Goal: Transaction & Acquisition: Subscribe to service/newsletter

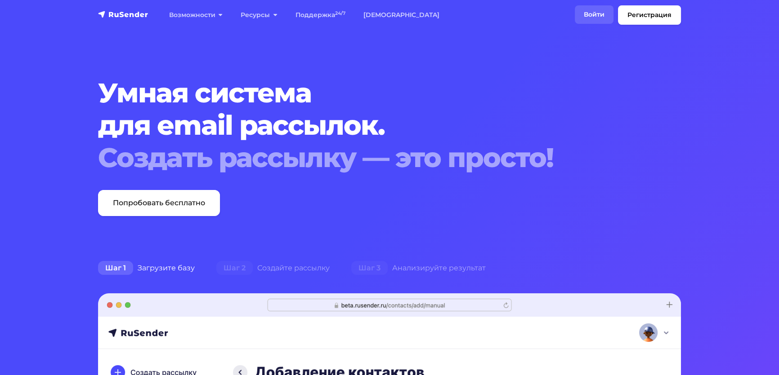
drag, startPoint x: 0, startPoint y: 0, endPoint x: 571, endPoint y: 17, distance: 571.7
click at [575, 17] on link "Войти" at bounding box center [594, 14] width 39 height 18
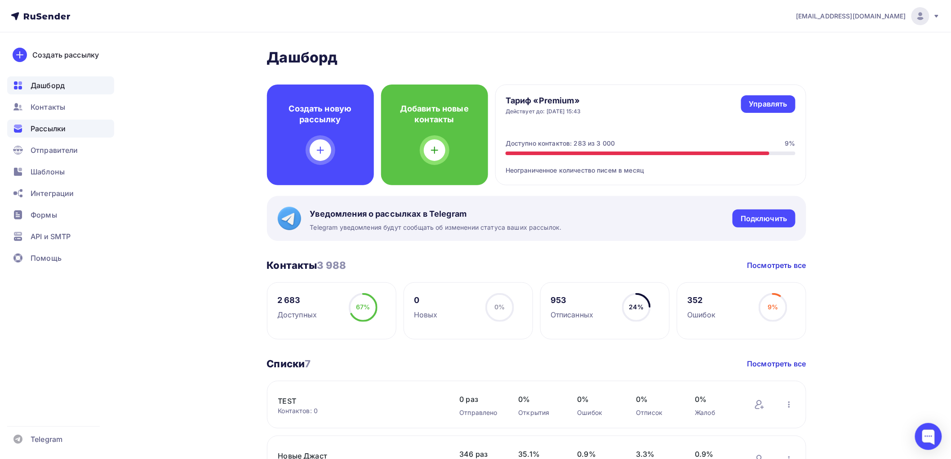
click at [41, 127] on span "Рассылки" at bounding box center [48, 128] width 35 height 11
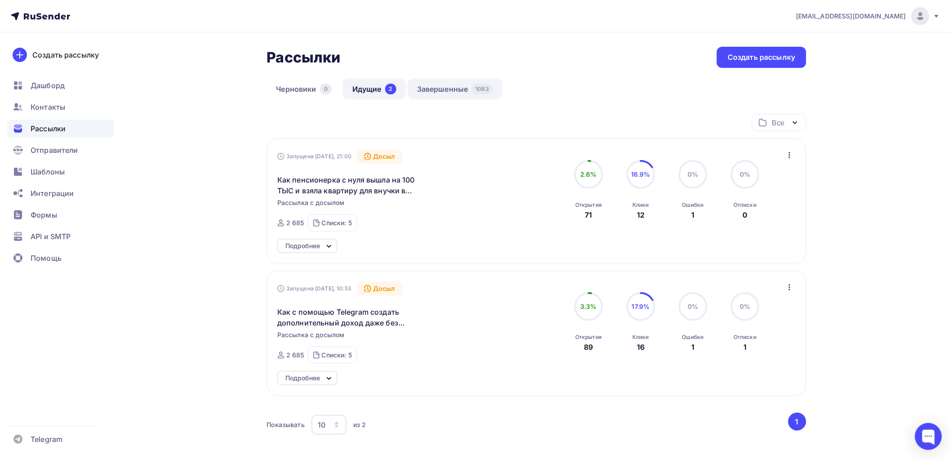
click at [459, 89] on link "Завершенные 1083" at bounding box center [455, 89] width 95 height 21
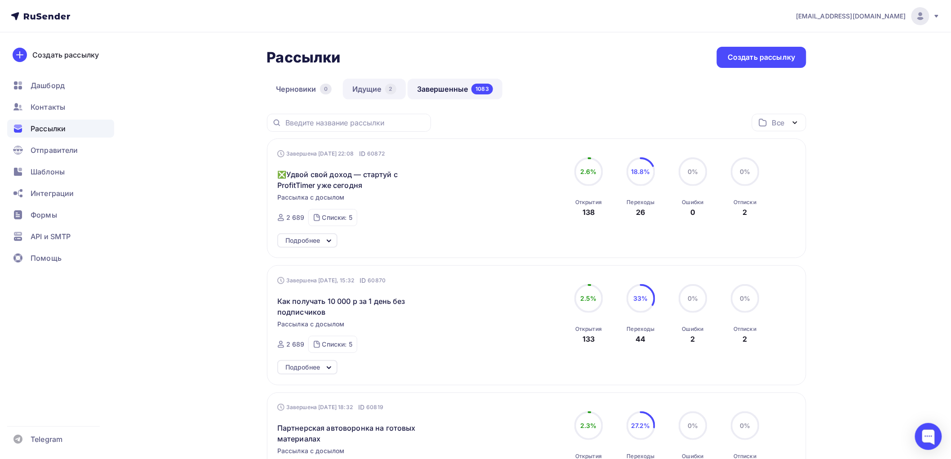
click at [366, 90] on link "Идущие 2" at bounding box center [374, 89] width 63 height 21
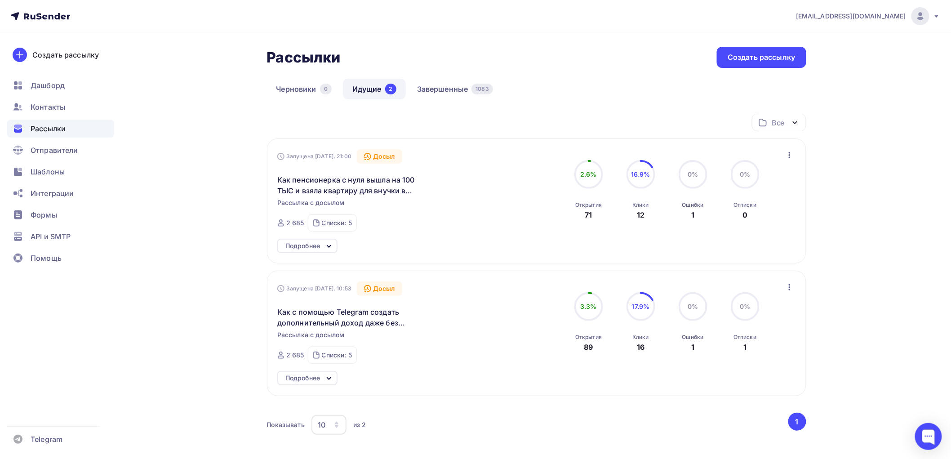
click at [310, 245] on div "Подробнее" at bounding box center [303, 246] width 35 height 11
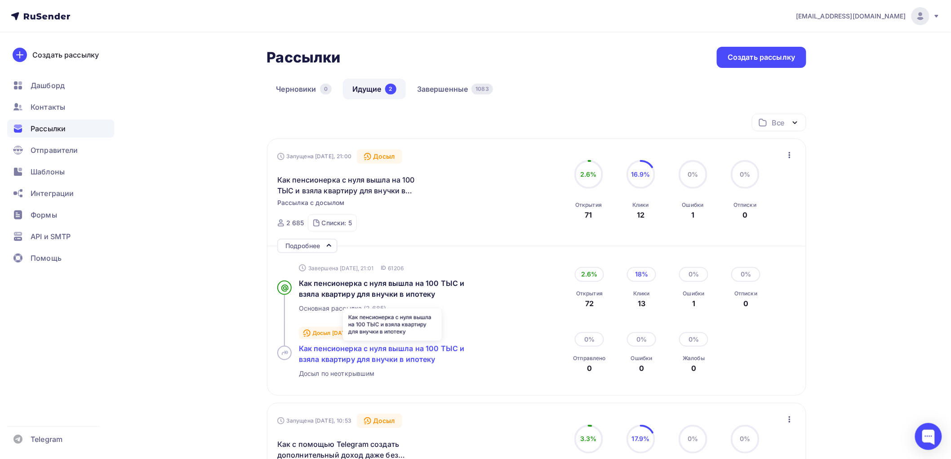
click at [354, 349] on span "Как пенсионерка с нуля вышла на 100 ТЫС и взяла квартиру для внучки в ипотеку" at bounding box center [382, 354] width 166 height 20
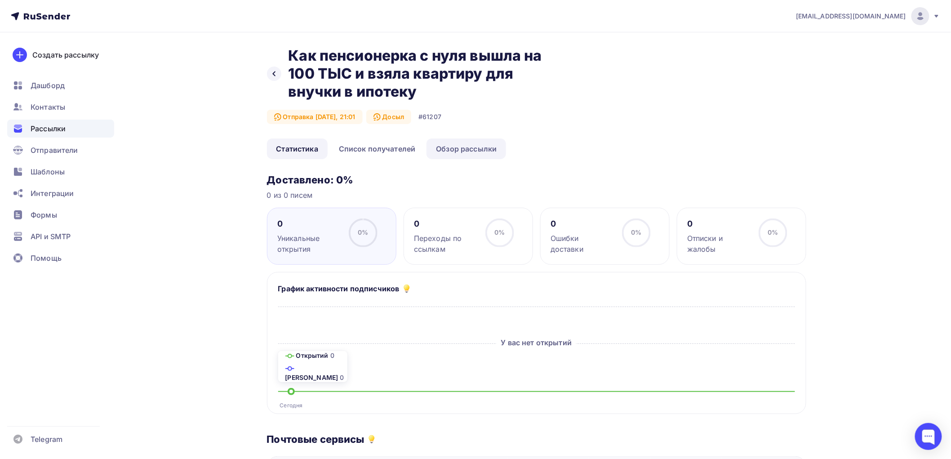
click at [472, 148] on link "Обзор рассылки" at bounding box center [467, 148] width 80 height 21
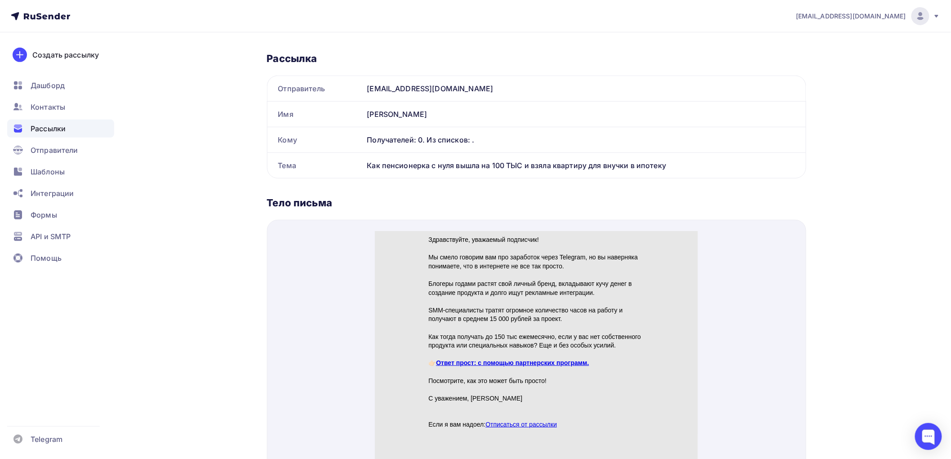
scroll to position [100, 0]
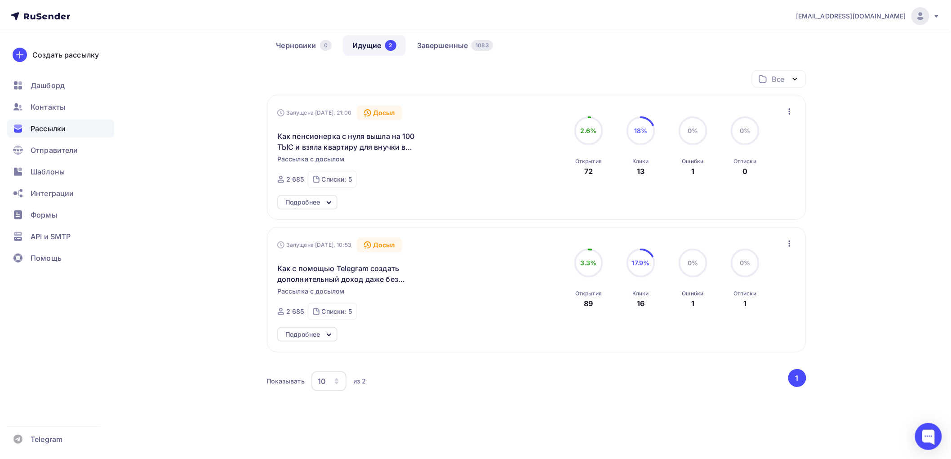
scroll to position [50, 0]
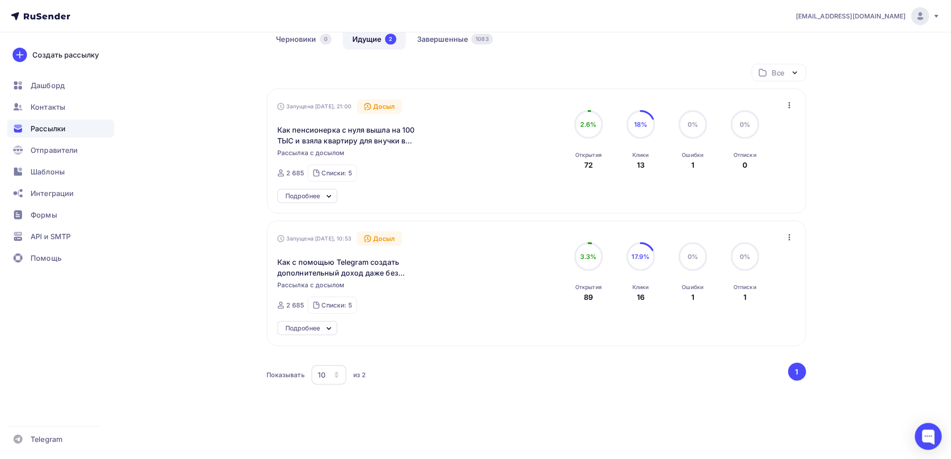
click at [320, 330] on div "Подробнее" at bounding box center [303, 328] width 35 height 11
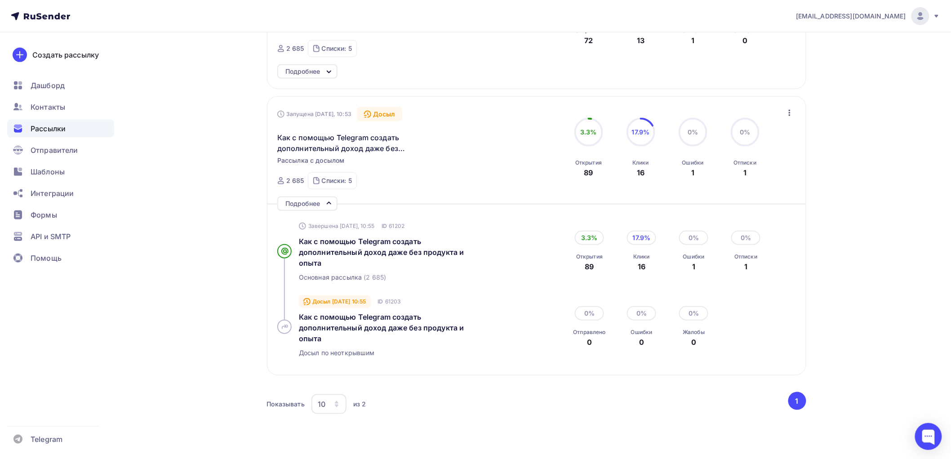
scroll to position [200, 0]
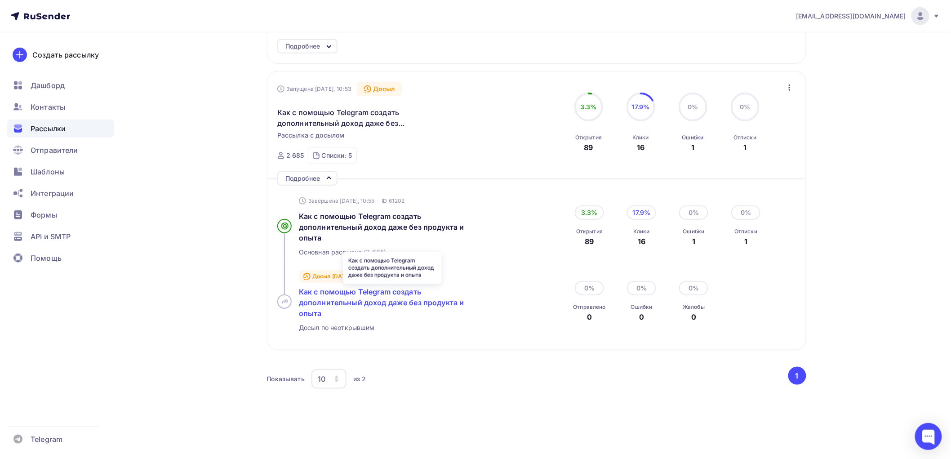
click at [329, 294] on span "Как с помощью Telegram создать дополнительный доход даже без продукта и опыта" at bounding box center [381, 302] width 165 height 31
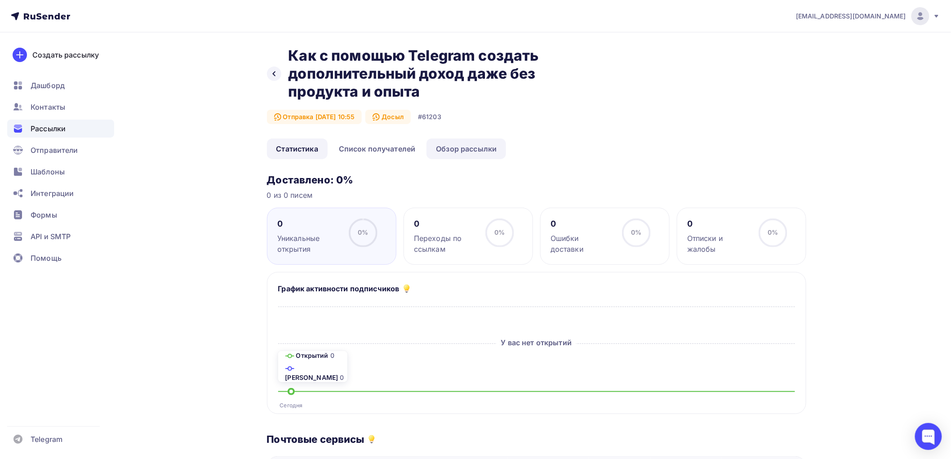
click at [461, 147] on link "Обзор рассылки" at bounding box center [467, 148] width 80 height 21
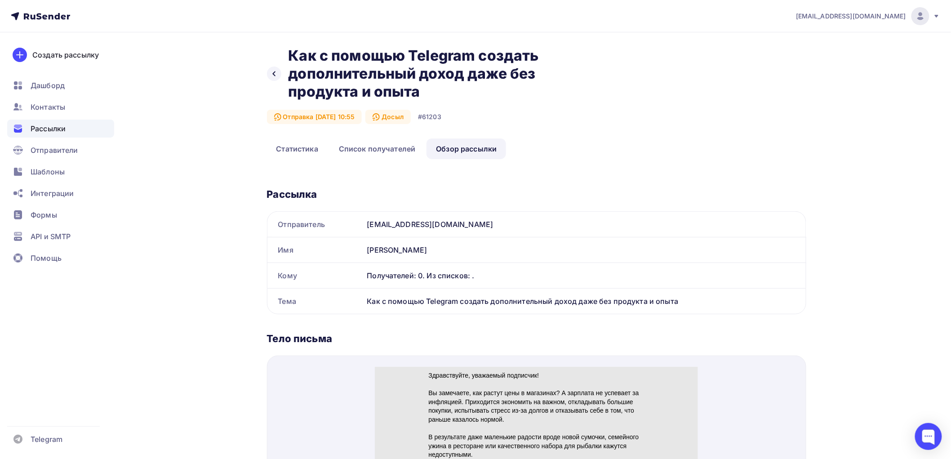
drag, startPoint x: 421, startPoint y: 93, endPoint x: 290, endPoint y: 58, distance: 136.4
click at [290, 58] on h2 "Как с помощью Telegram создать дополнительный доход даже без продукта и опыта" at bounding box center [425, 74] width 272 height 54
copy h2 "Как с помощью Telegram создать дополнительный доход даже без продукта и опыта"
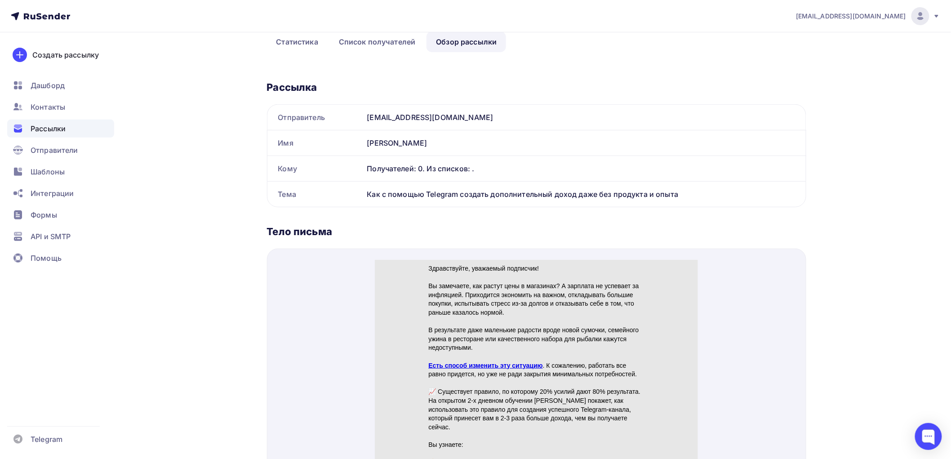
scroll to position [200, 0]
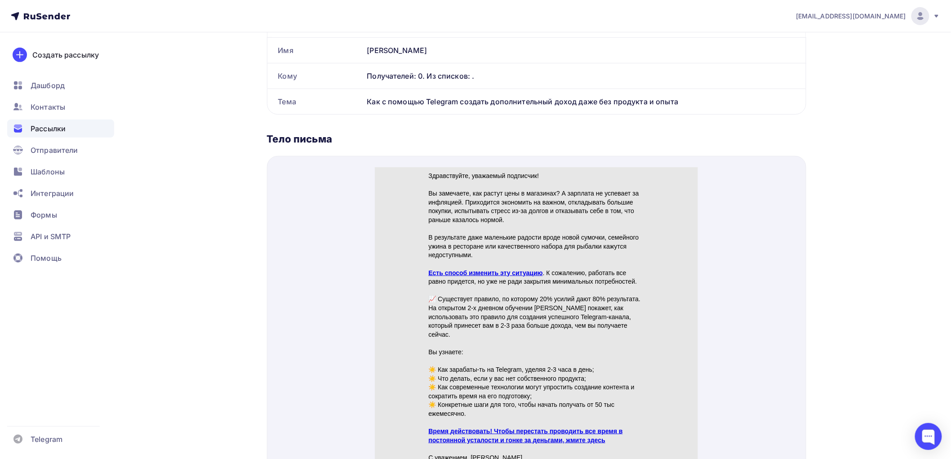
click at [498, 259] on link "Есть способ изменить эту ситуацию" at bounding box center [485, 261] width 114 height 7
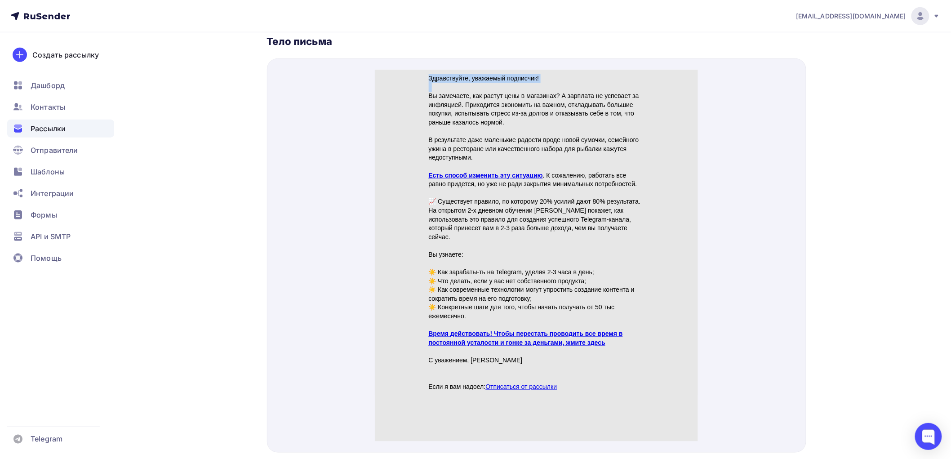
scroll to position [299, 0]
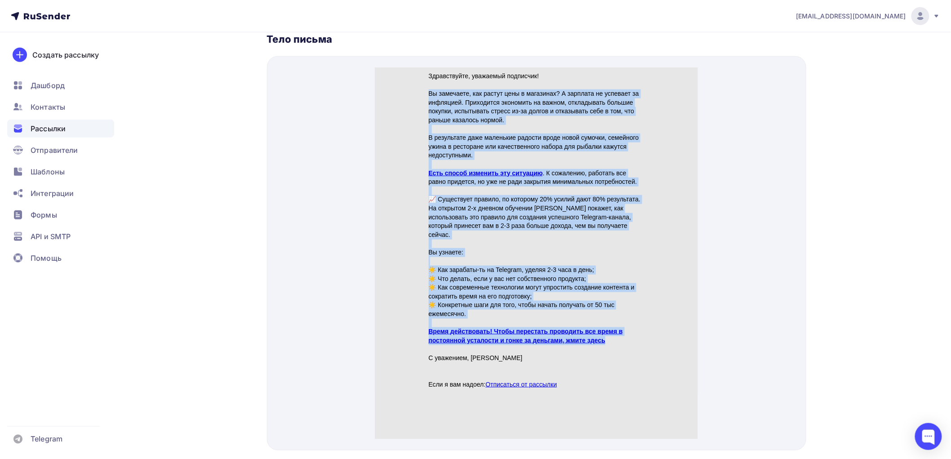
drag, startPoint x: 428, startPoint y: 80, endPoint x: 613, endPoint y: 326, distance: 308.3
click at [613, 326] on div "Здравствуйте, уважаемый подписчик! Вы замечаете, как растут цены в магазинах? А…" at bounding box center [536, 219] width 216 height 317
copy div "Lo ipsumdolo, sit ametco adip e seddoeius? T incididu ut laboreet do magnaaliq.…"
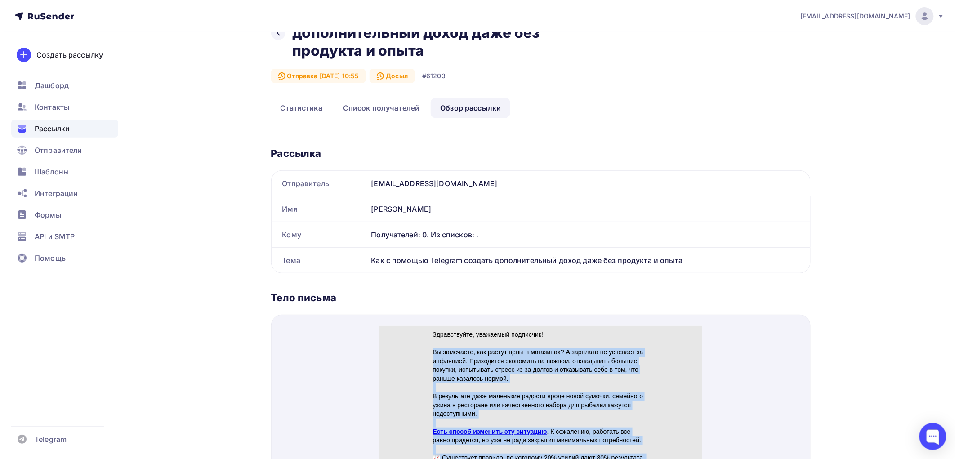
scroll to position [0, 0]
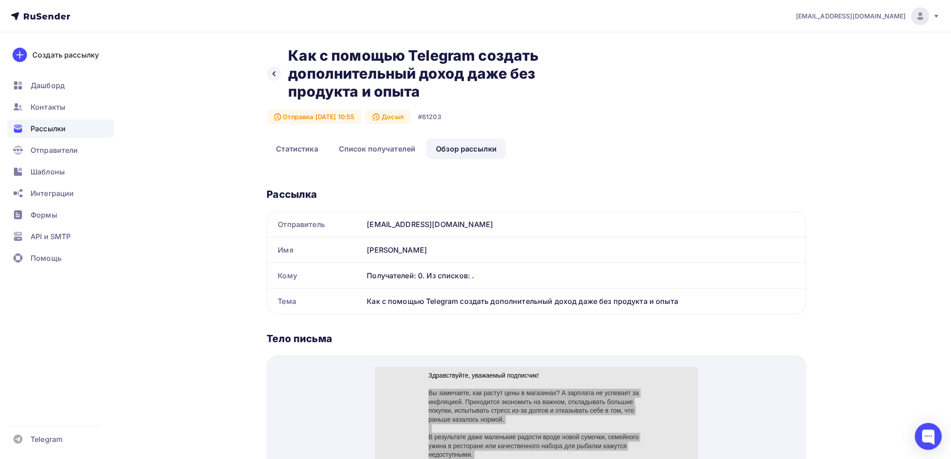
click at [50, 127] on span "Рассылки" at bounding box center [48, 128] width 35 height 11
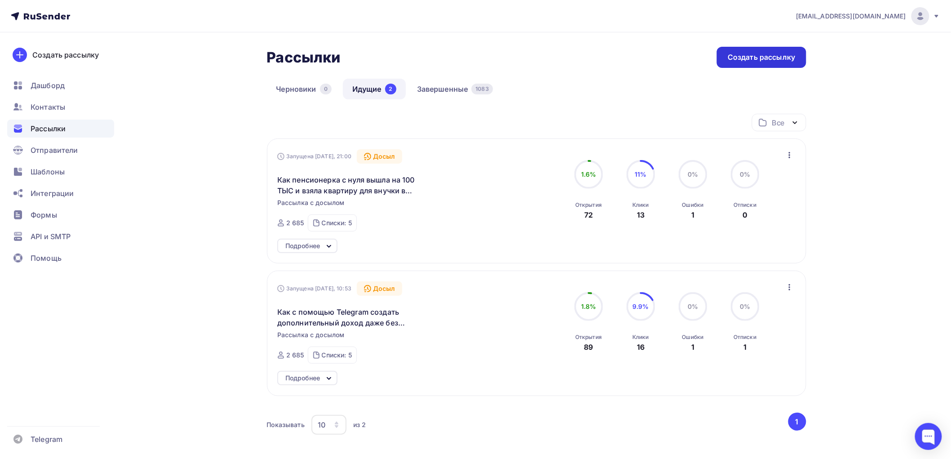
click at [740, 58] on div "Создать рассылку" at bounding box center [761, 57] width 67 height 10
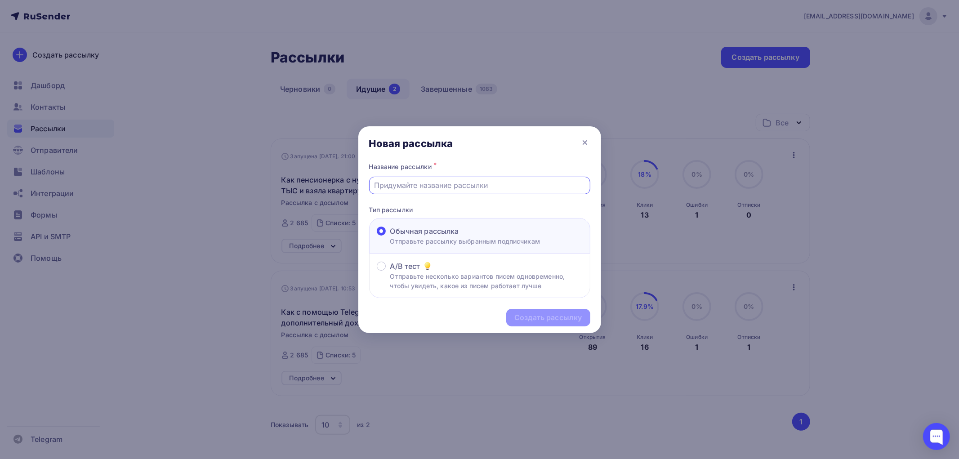
paste input "Закройте все кредиты до конца года с помощью второй зарплаты из Telegram"
type input "Закройте все кредиты до конца года с помощью второй зарплаты из Telegram"
click at [540, 314] on div "Создать рассылку" at bounding box center [547, 317] width 67 height 10
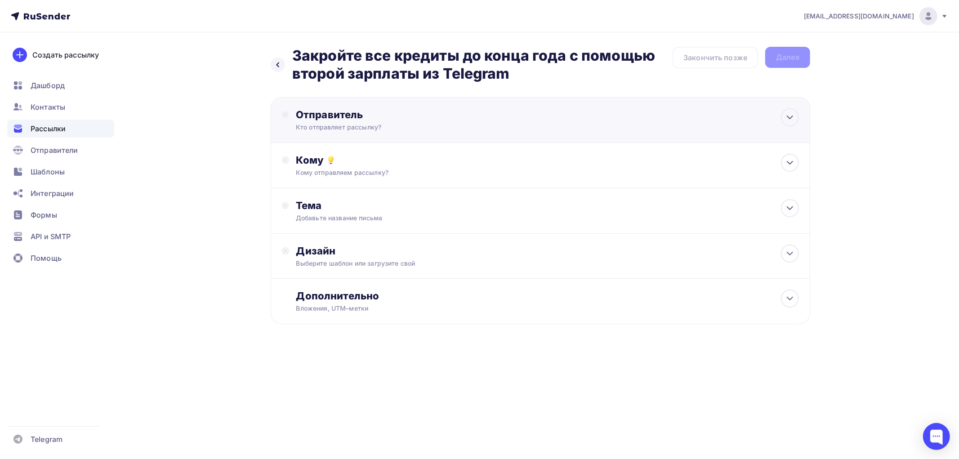
click at [329, 120] on div "Отправитель" at bounding box center [393, 114] width 195 height 13
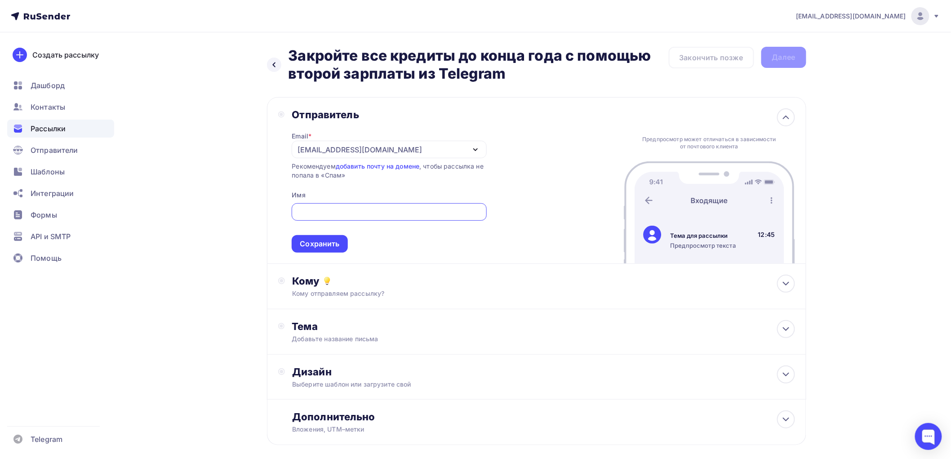
click at [331, 151] on div "[EMAIL_ADDRESS][DOMAIN_NAME]" at bounding box center [360, 149] width 125 height 11
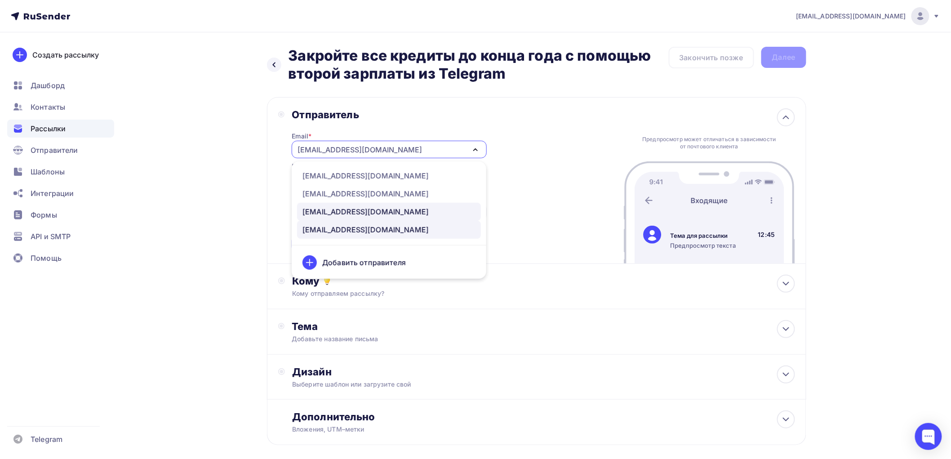
click at [327, 210] on div "[EMAIL_ADDRESS][DOMAIN_NAME]" at bounding box center [366, 211] width 126 height 11
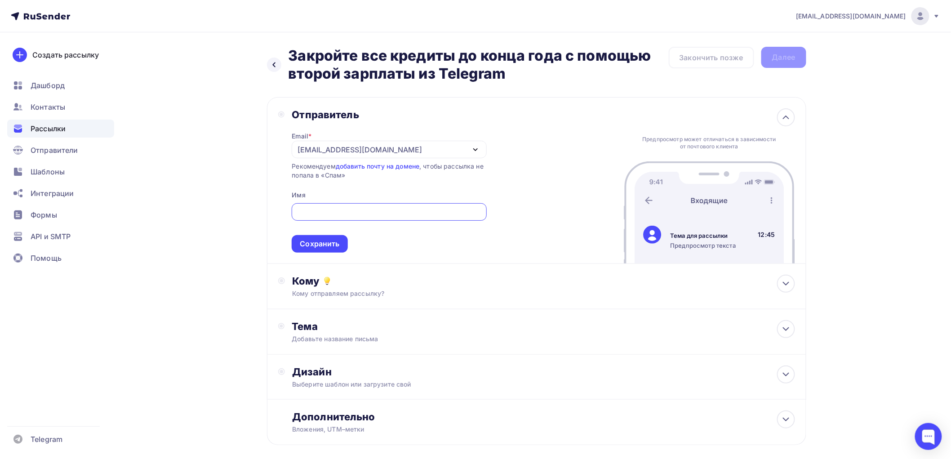
click at [326, 212] on input "text" at bounding box center [389, 212] width 184 height 11
type input "[PERSON_NAME]"
click at [317, 247] on div "Сохранить" at bounding box center [320, 244] width 40 height 10
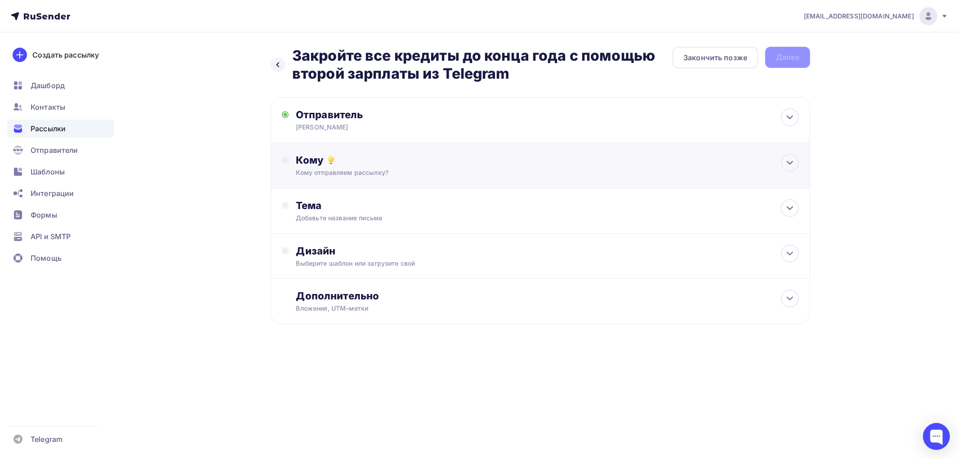
click at [316, 162] on div "Кому" at bounding box center [547, 160] width 503 height 13
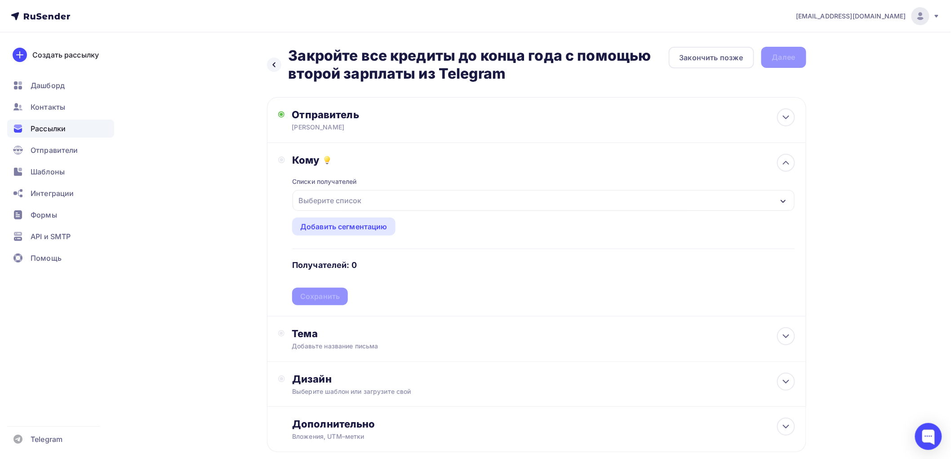
click at [323, 201] on div "Выберите список" at bounding box center [330, 200] width 70 height 16
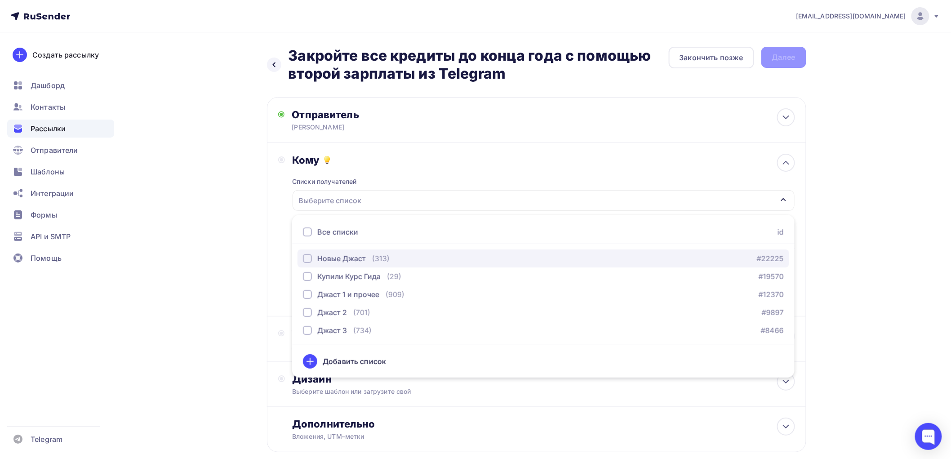
click at [308, 259] on div "button" at bounding box center [307, 258] width 9 height 9
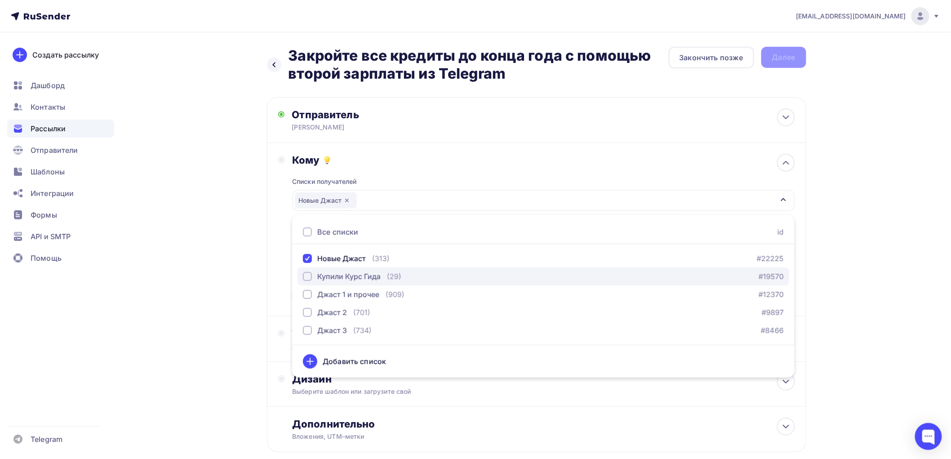
click at [308, 277] on div "button" at bounding box center [307, 276] width 9 height 9
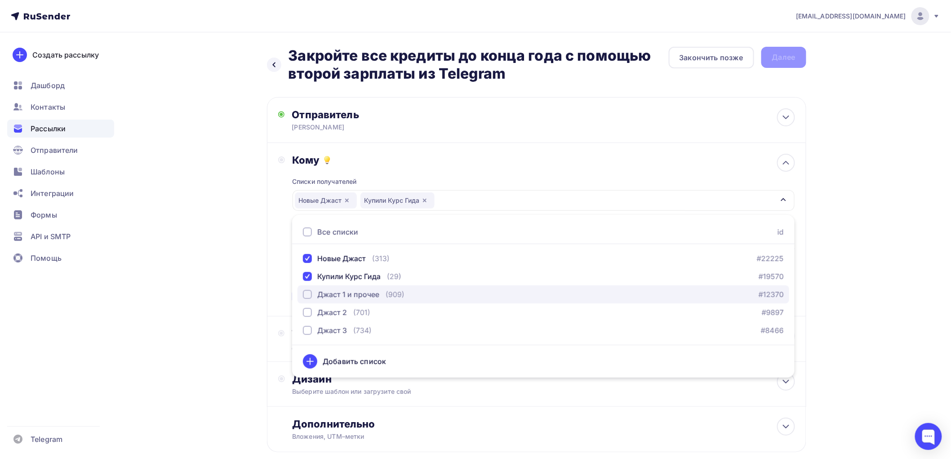
click at [311, 294] on div "button" at bounding box center [307, 294] width 9 height 9
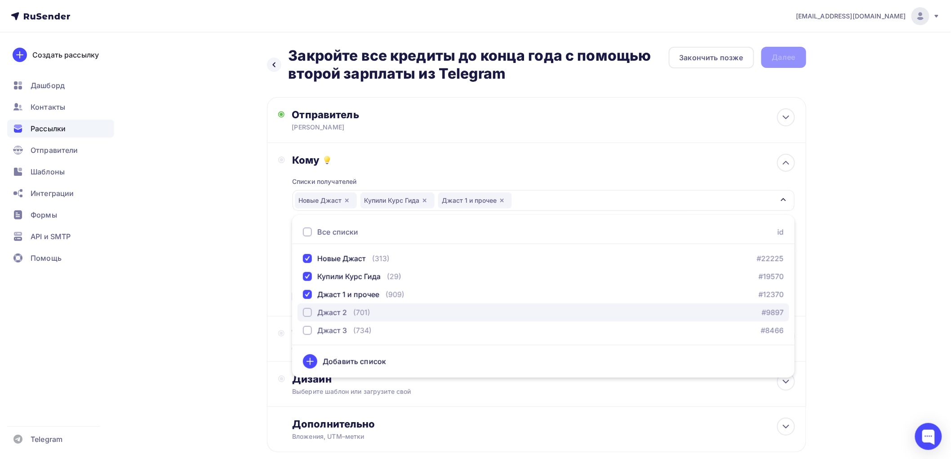
click at [307, 312] on div "button" at bounding box center [307, 312] width 9 height 9
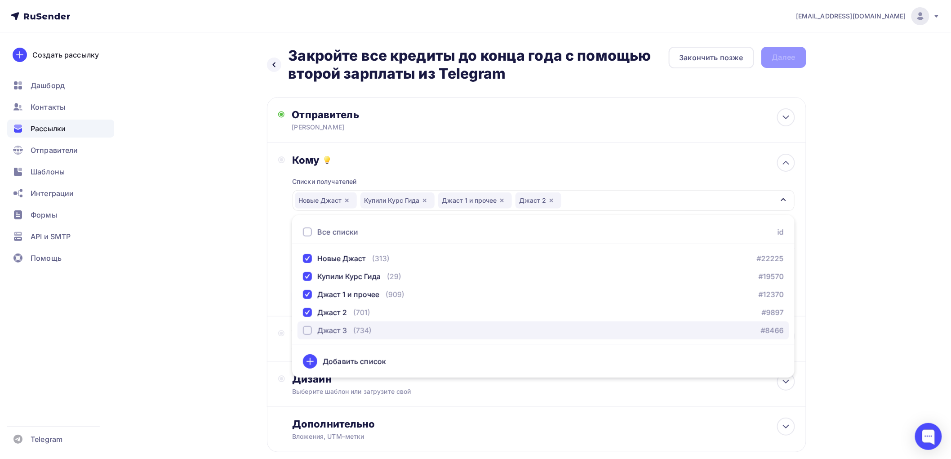
click at [307, 329] on div "button" at bounding box center [307, 330] width 9 height 9
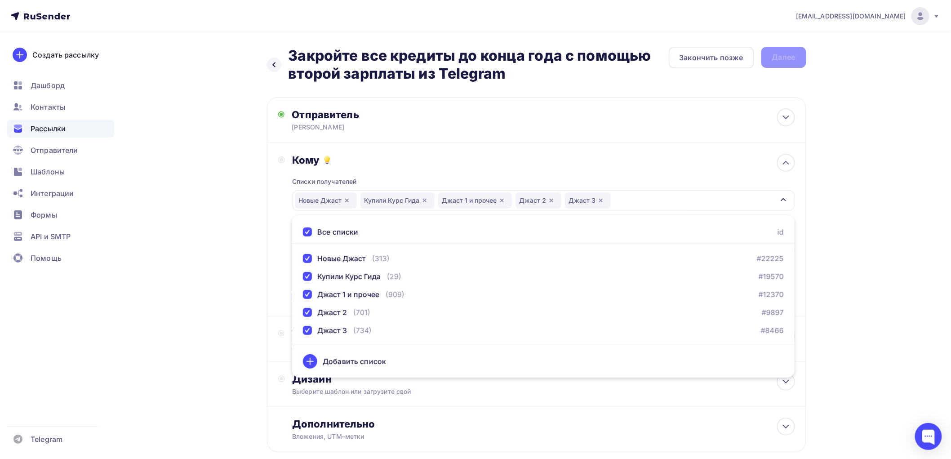
click at [237, 312] on div "Назад Закройте все кредиты до конца года с помощью второй зарплаты из Telegram …" at bounding box center [475, 271] width 737 height 478
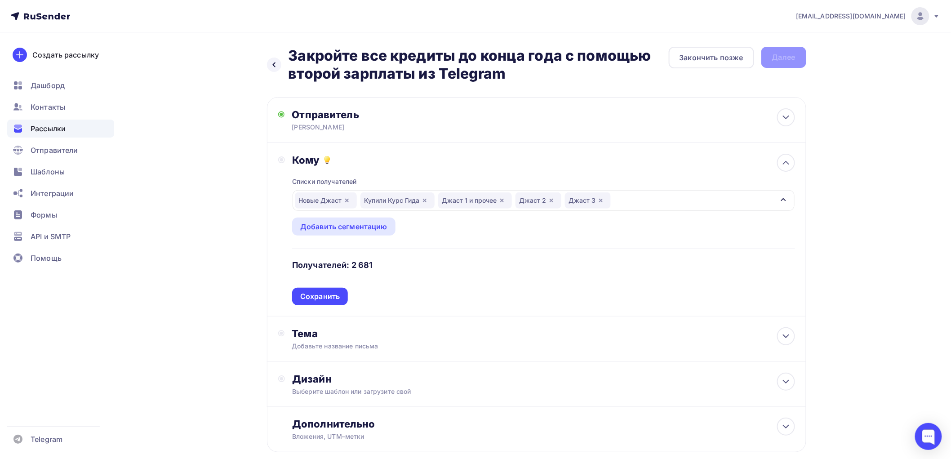
click at [313, 292] on div "Сохранить" at bounding box center [320, 296] width 40 height 10
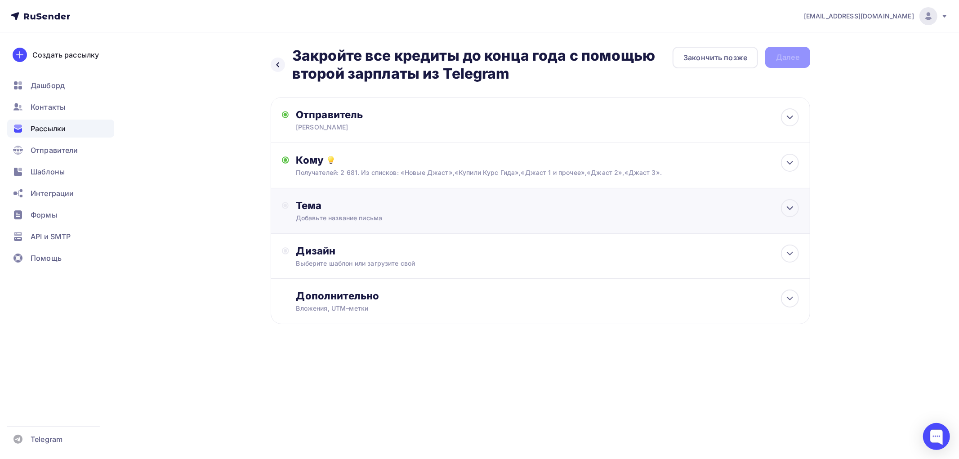
click at [312, 212] on div "Тема" at bounding box center [385, 205] width 178 height 13
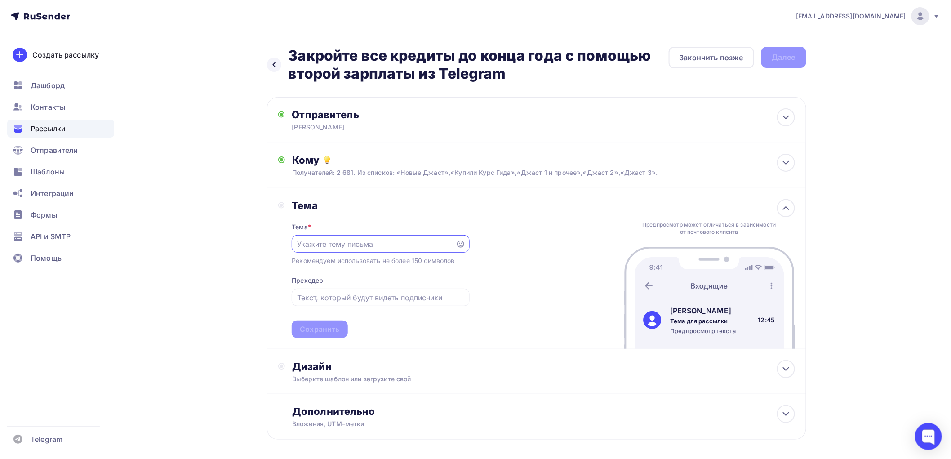
paste input "Закройте все кредиты до конца года с помощью второй зарплаты из Telegram"
type input "Закройте все кредиты до конца года с помощью второй зарплаты из Telegram"
click at [319, 333] on div "Сохранить" at bounding box center [320, 329] width 40 height 10
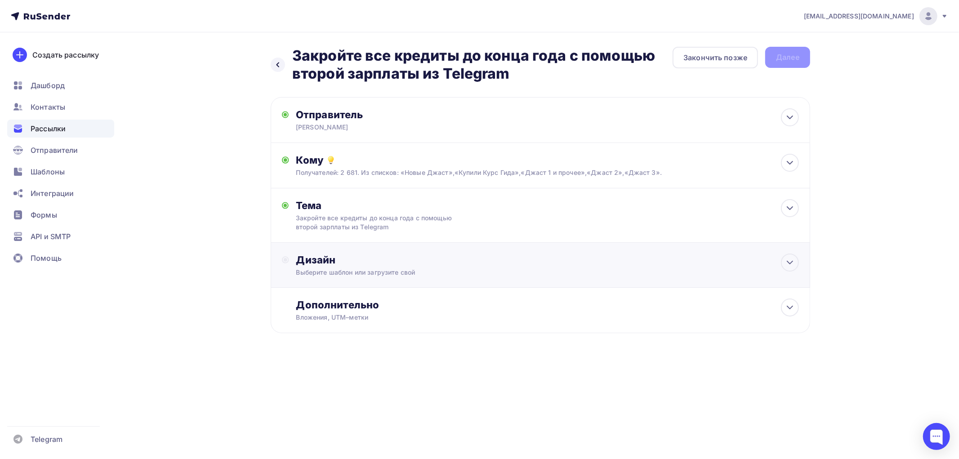
click at [326, 265] on div "Дизайн" at bounding box center [547, 260] width 503 height 13
click at [320, 292] on div "Выбрать шаблон" at bounding box center [335, 296] width 62 height 10
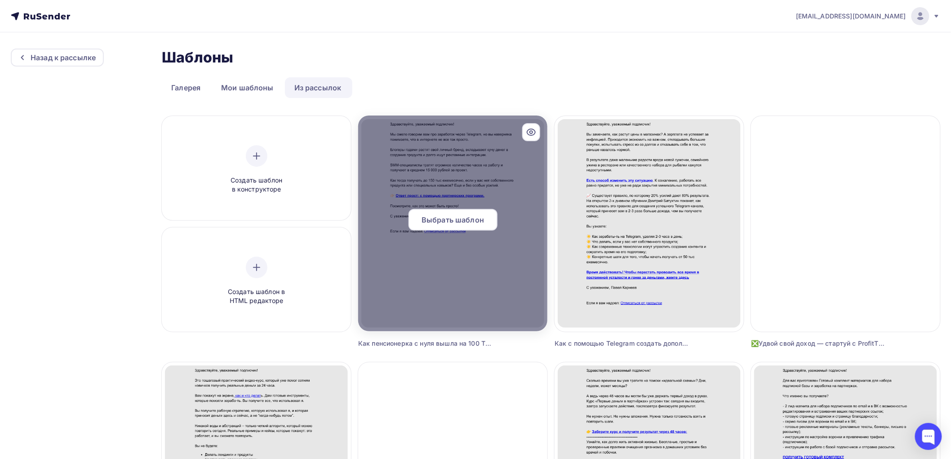
click at [464, 216] on span "Выбрать шаблон" at bounding box center [453, 219] width 62 height 11
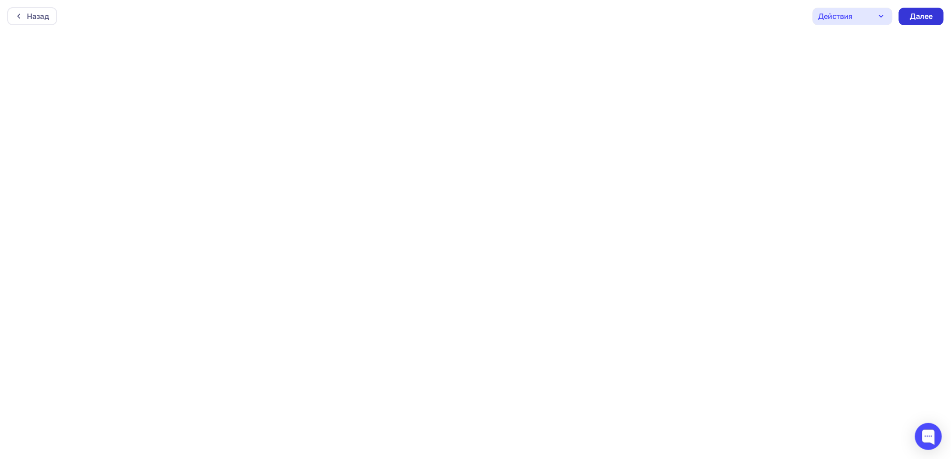
click at [923, 17] on div "Далее" at bounding box center [921, 16] width 23 height 10
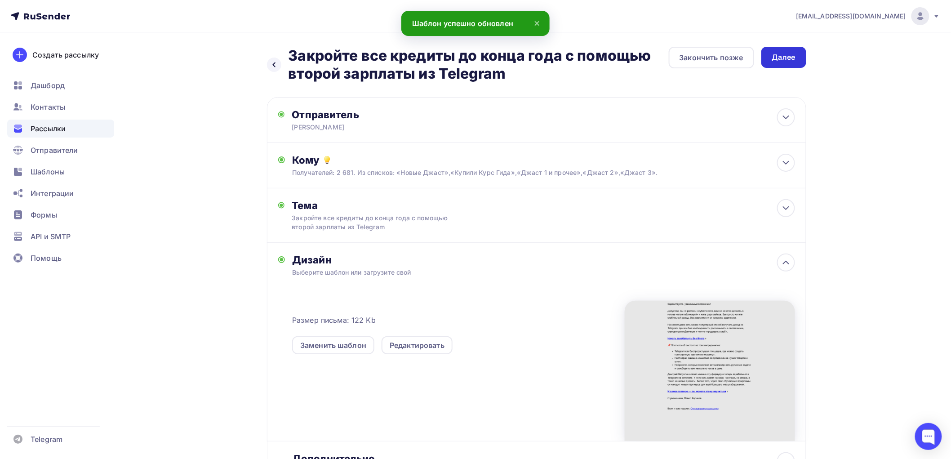
click at [789, 55] on div "Далее" at bounding box center [783, 57] width 23 height 10
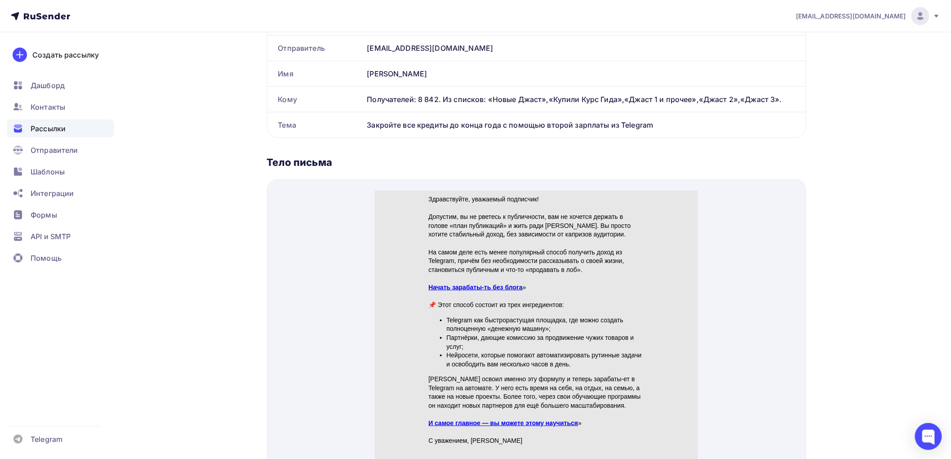
scroll to position [250, 0]
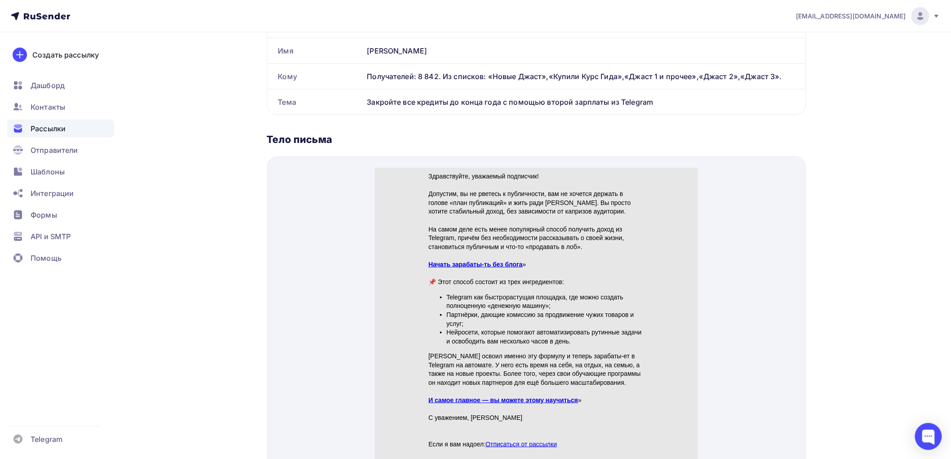
click at [502, 252] on link "Начать зарабаты-ть без блога" at bounding box center [475, 253] width 94 height 7
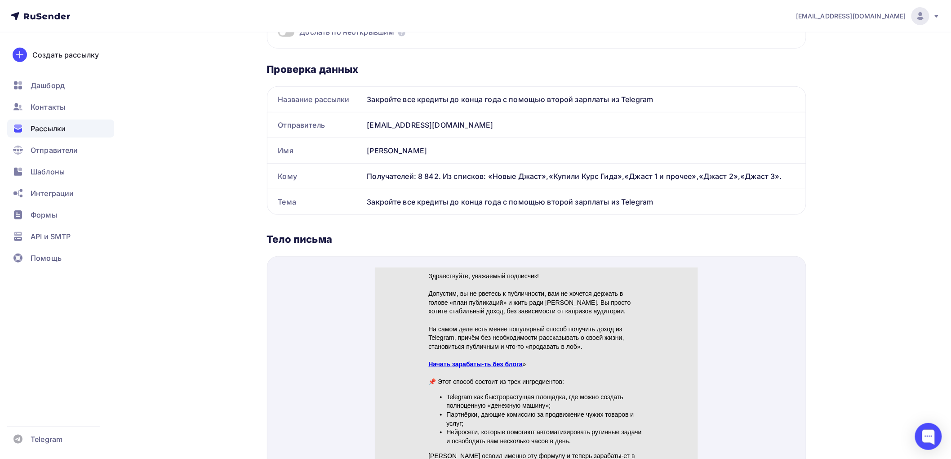
scroll to position [50, 0]
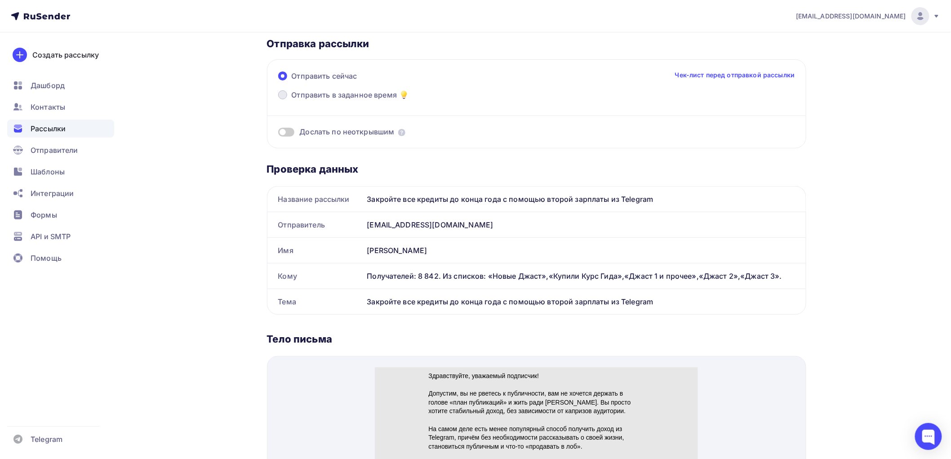
click at [283, 96] on span at bounding box center [282, 94] width 9 height 9
click at [292, 100] on input "Отправить в заданное время" at bounding box center [292, 100] width 0 height 0
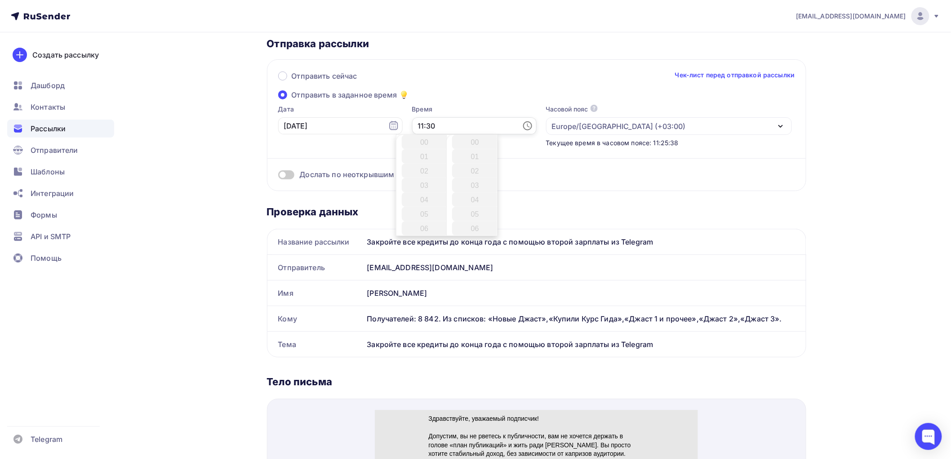
click at [417, 123] on input "11:30" at bounding box center [474, 125] width 125 height 17
click at [421, 155] on li "12" at bounding box center [425, 156] width 47 height 14
type input "12:30"
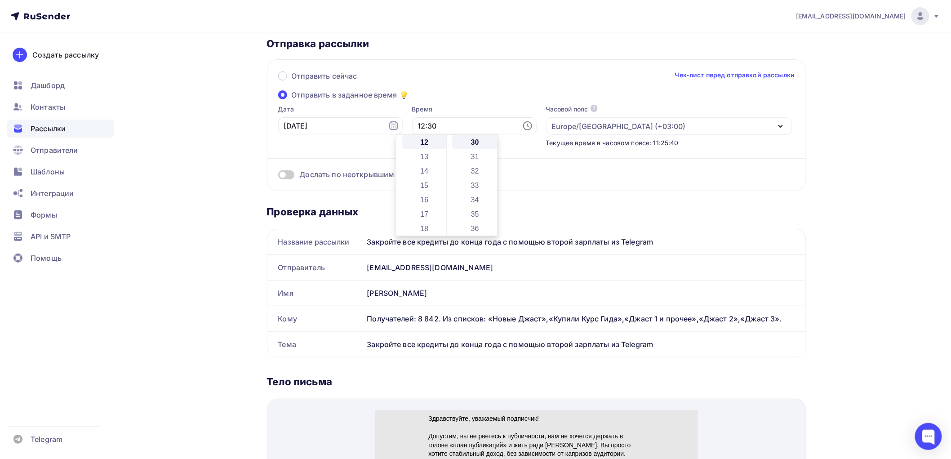
click at [553, 165] on div "Дослать по неоткрывшим" at bounding box center [536, 163] width 517 height 32
click at [292, 175] on span at bounding box center [286, 174] width 16 height 9
click at [278, 176] on input "checkbox" at bounding box center [278, 176] width 0 height 0
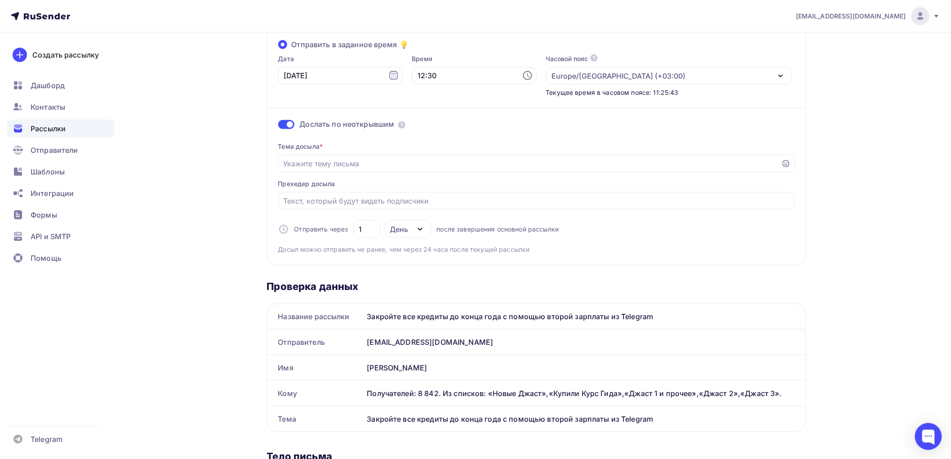
scroll to position [150, 0]
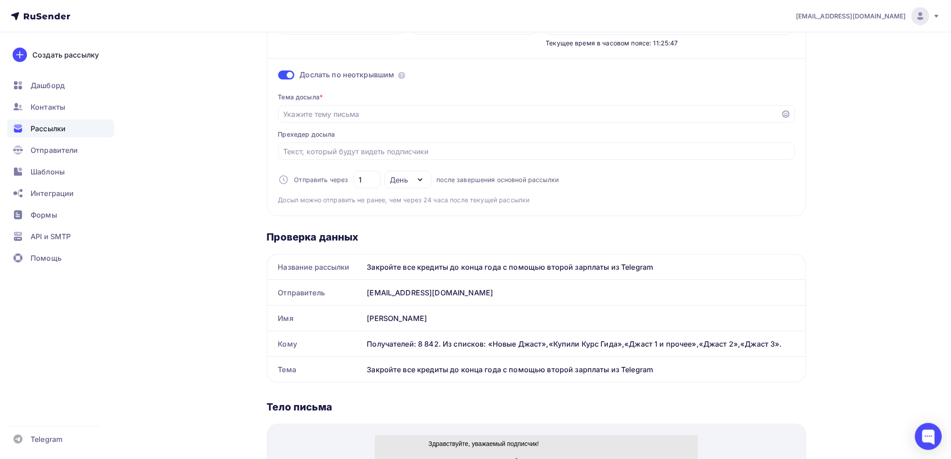
drag, startPoint x: 654, startPoint y: 267, endPoint x: 366, endPoint y: 270, distance: 287.8
click at [366, 270] on div "Закройте все кредиты до конца года с помощью второй зарплаты из Telegram" at bounding box center [585, 266] width 442 height 25
copy div "Закройте все кредиты до конца года с помощью второй зарплаты из Telegram"
paste input "Закройте все кредиты до конца года с помощью второй зарплаты из Telegram"
type input "Закройте все кредиты до конца года с помощью второй зарплаты из Telegram"
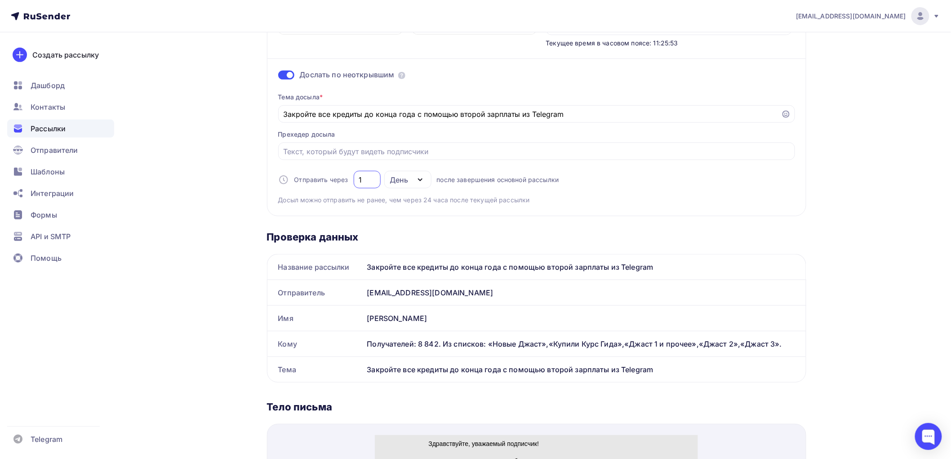
click at [363, 180] on input "1" at bounding box center [367, 179] width 17 height 11
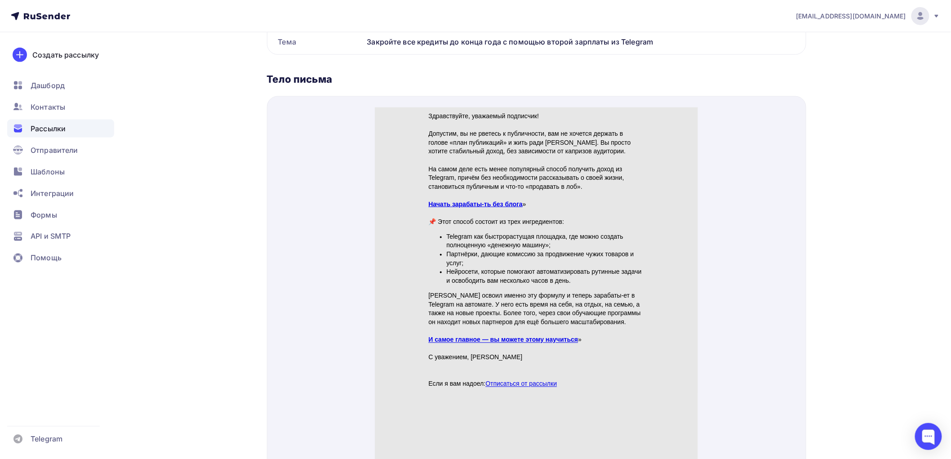
scroll to position [500, 0]
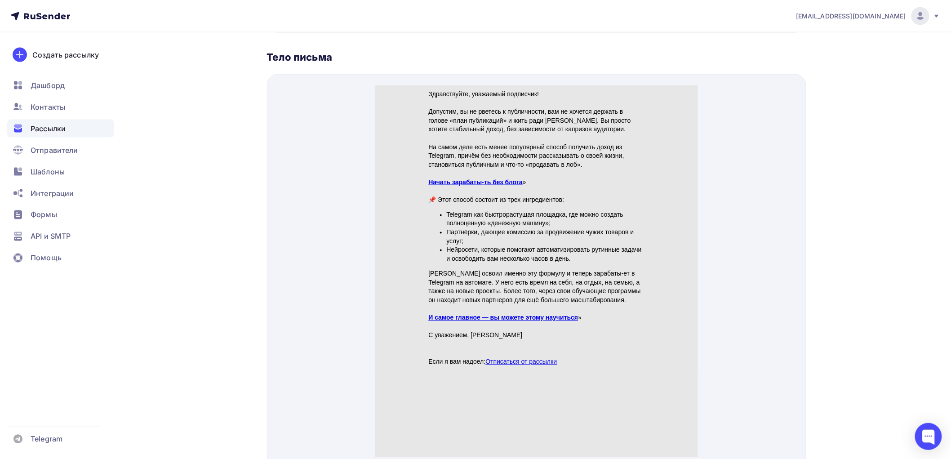
type input "2"
click at [451, 168] on link "Начать зарабаты-ть без блога" at bounding box center [475, 170] width 94 height 7
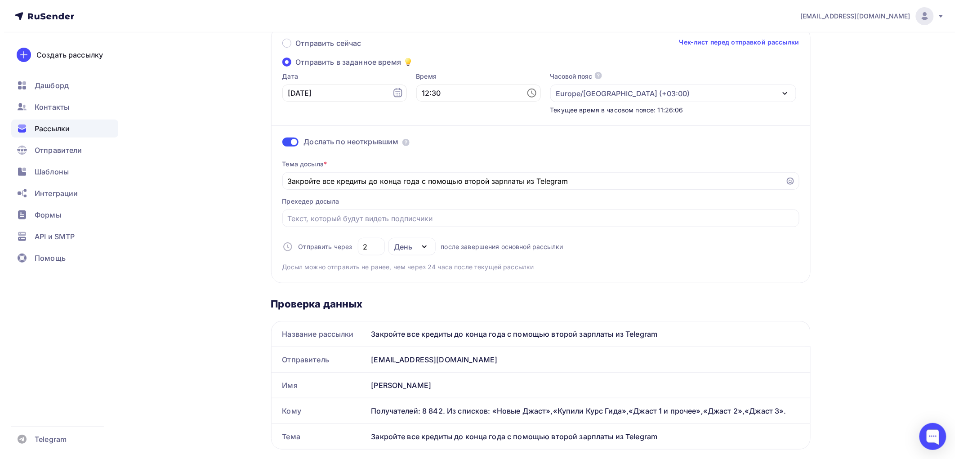
scroll to position [0, 0]
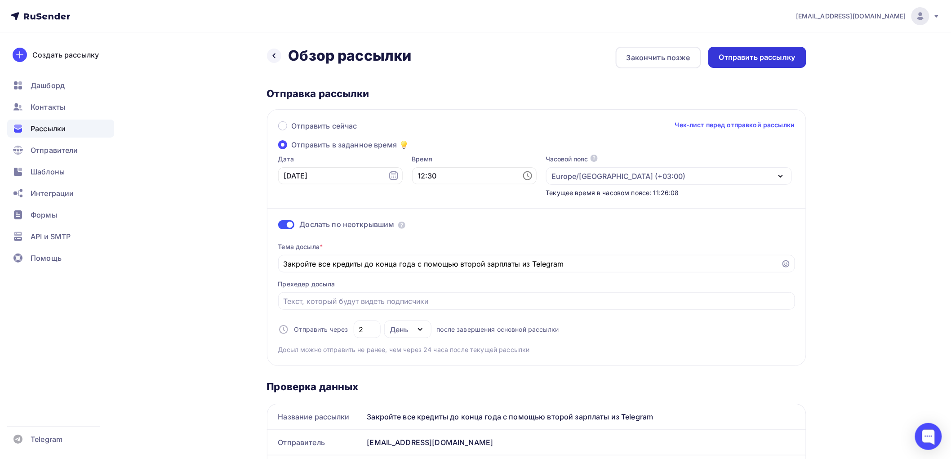
click at [735, 54] on div "Отправить рассылку" at bounding box center [757, 57] width 76 height 10
